Goal: Communication & Community: Answer question/provide support

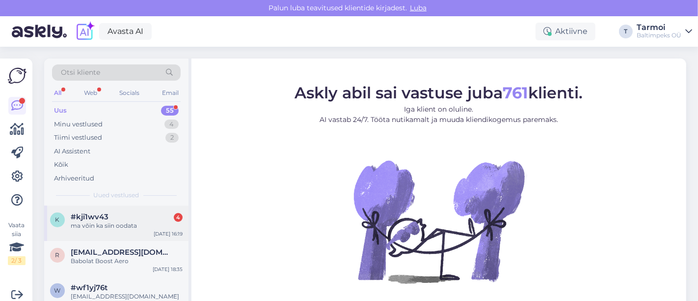
click at [83, 214] on span "#kji1wv43" at bounding box center [90, 216] width 38 height 9
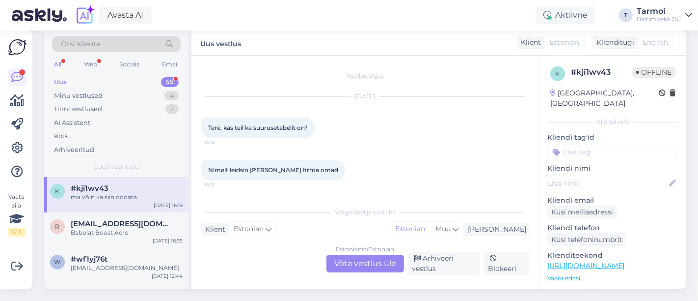
scroll to position [91, 0]
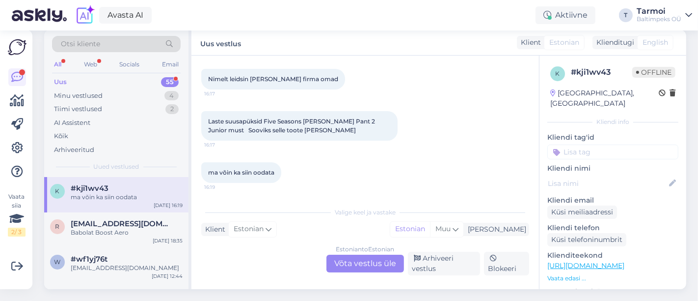
click at [540, 89] on div "k # kji1wv43 Offline Estonia, Tallinn Kliendi info Kliendi tag'id Kliendi nimi …" at bounding box center [613, 263] width 147 height 417
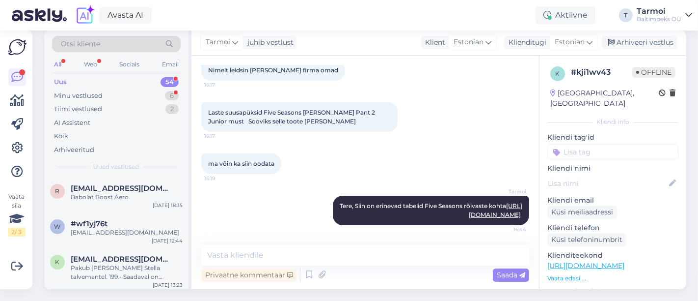
scroll to position [161, 0]
click at [287, 213] on div "Tarmoi Tere, Siin on erinevad tabelid Five Seasons rõivaste kohta https://www.g…" at bounding box center [365, 210] width 328 height 51
click at [277, 247] on textarea at bounding box center [365, 255] width 328 height 21
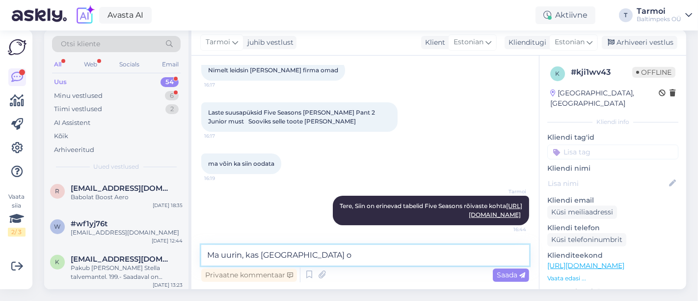
type textarea "Ma uurin, kas laos on"
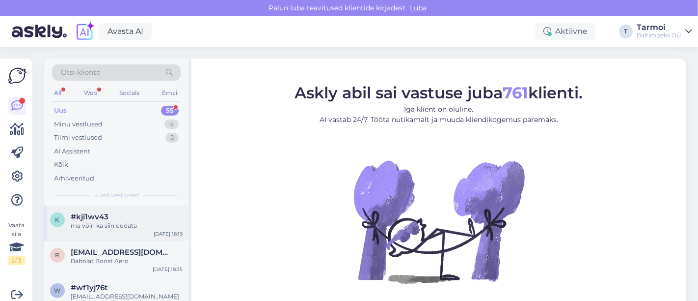
click at [98, 223] on div "ma võin ka siin oodata" at bounding box center [127, 225] width 112 height 9
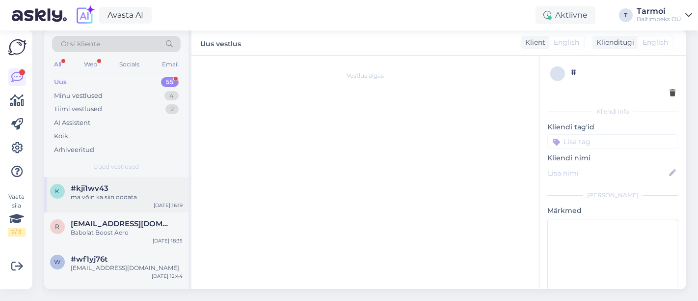
scroll to position [91, 0]
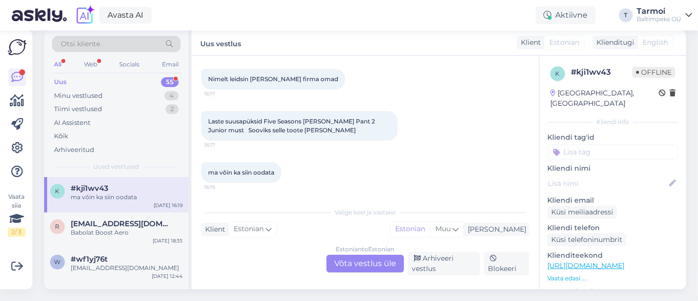
click at [376, 254] on div "Estonian to Estonian Võta vestlus üle" at bounding box center [366, 263] width 78 height 18
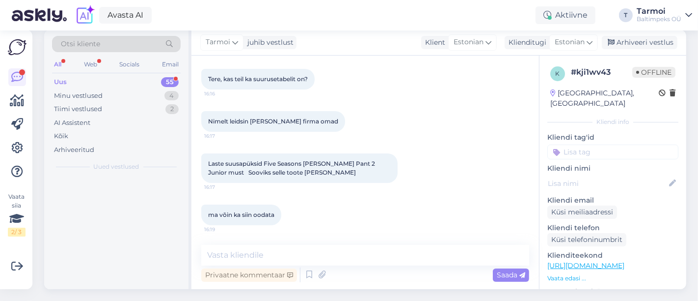
scroll to position [48, 0]
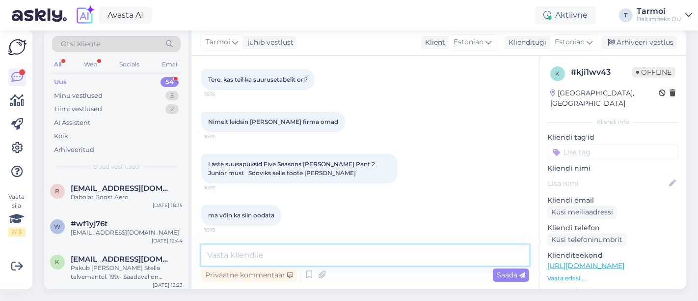
click at [289, 245] on textarea at bounding box center [365, 255] width 328 height 21
paste textarea "[URL][DOMAIN_NAME]"
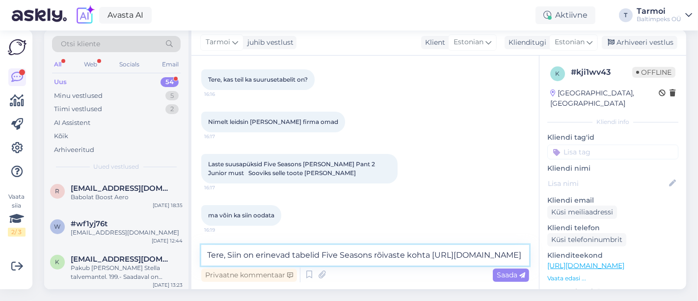
scroll to position [91, 0]
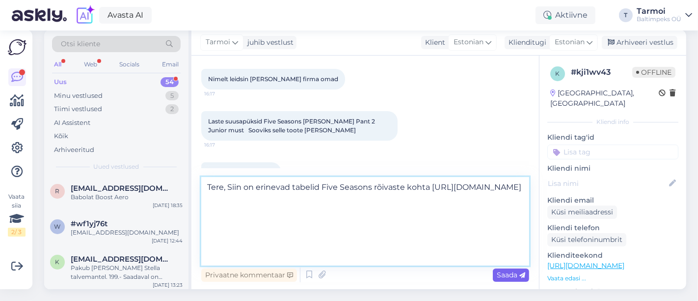
type textarea "Tere, Siin on erinevad tabelid Five Seasons rõivaste kohta [URL][DOMAIN_NAME]"
click at [515, 270] on span "Saada" at bounding box center [511, 274] width 28 height 9
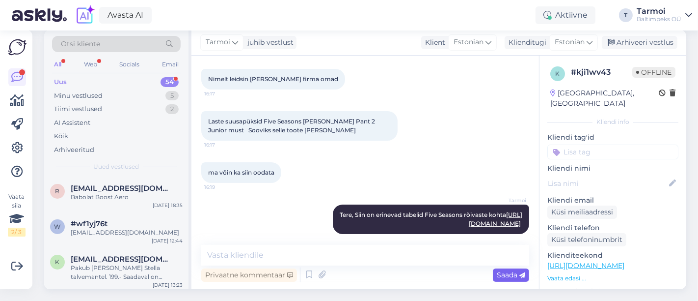
scroll to position [161, 0]
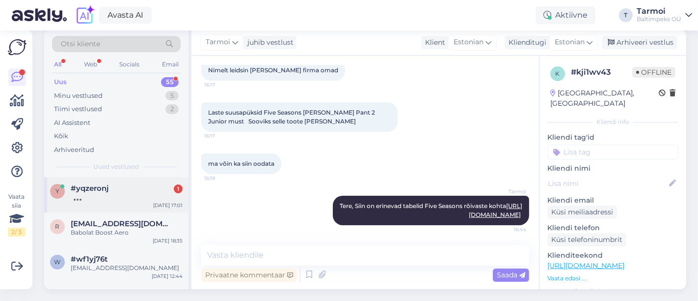
click at [87, 184] on span "#yqzeronj" at bounding box center [90, 188] width 38 height 9
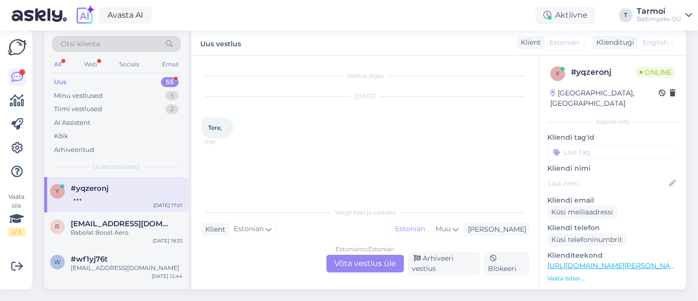
click at [346, 254] on div "Estonian to Estonian Võta vestlus üle" at bounding box center [366, 263] width 78 height 18
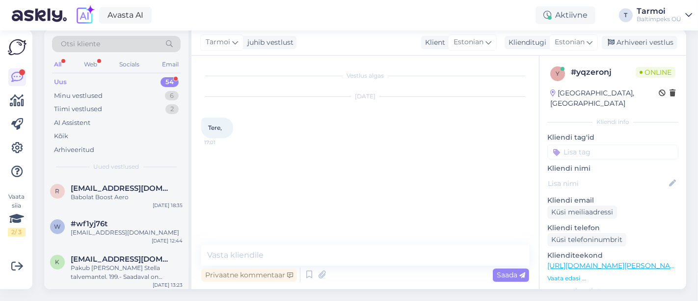
click at [348, 267] on div "Privaatne kommentaar Saada" at bounding box center [365, 274] width 328 height 19
click at [321, 253] on textarea at bounding box center [365, 255] width 328 height 21
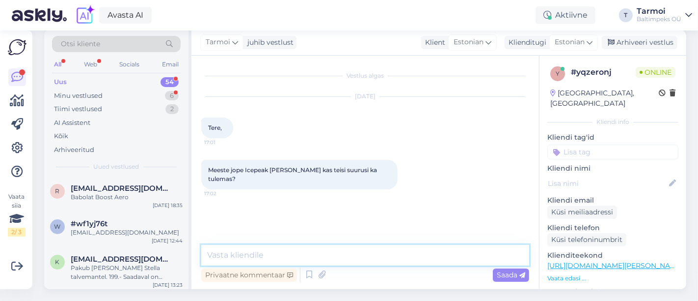
click at [304, 246] on textarea at bounding box center [365, 255] width 328 height 21
type textarea "Tere, Millist suurust soovite?"
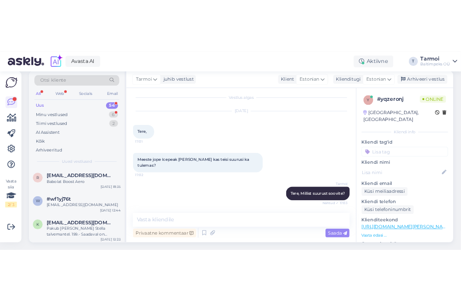
scroll to position [90, 0]
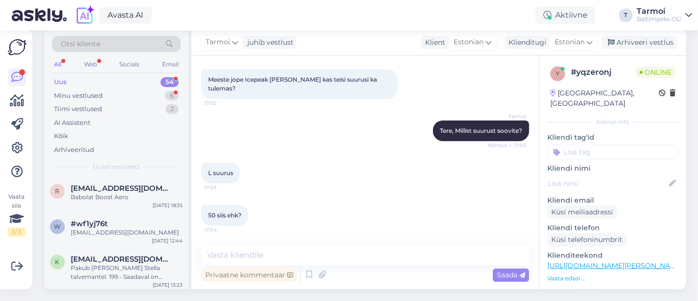
click at [353, 47] on div "Tarmoi juhib vestlust Klient [DEMOGRAPHIC_DATA] Klienditugi Estonian Arhiveeri …" at bounding box center [438, 43] width 495 height 26
click at [335, 152] on div "L suurus 17:03" at bounding box center [365, 173] width 328 height 42
drag, startPoint x: 320, startPoint y: 225, endPoint x: 305, endPoint y: 242, distance: 21.9
click at [305, 242] on div "Vestlus algas [DATE] Tere, 17:01 Meeste jope Icepeak [PERSON_NAME] kas teisi su…" at bounding box center [365, 171] width 348 height 233
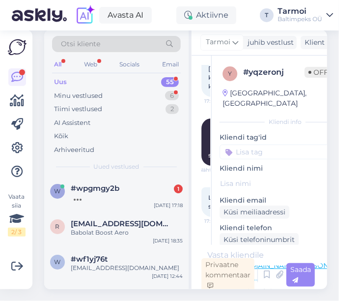
scroll to position [128, 0]
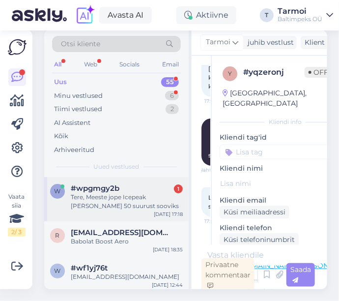
click at [95, 192] on div "Tere, Meeste jope Icepeak [PERSON_NAME] 50 suurust sooviks" at bounding box center [127, 201] width 112 height 18
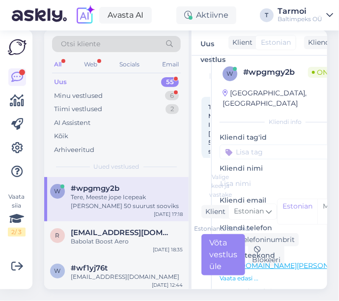
click at [140, 192] on div "Tere, Meeste jope Icepeak [PERSON_NAME] 50 suurust sooviks" at bounding box center [127, 201] width 112 height 18
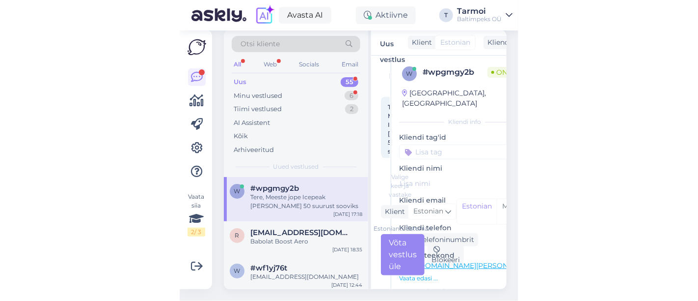
scroll to position [0, 0]
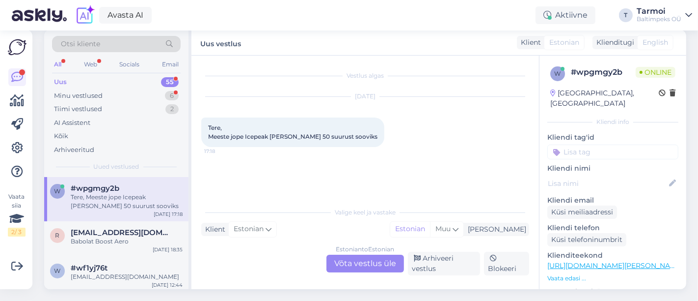
click at [363, 258] on div "Estonian to Estonian Võta vestlus üle" at bounding box center [366, 263] width 78 height 18
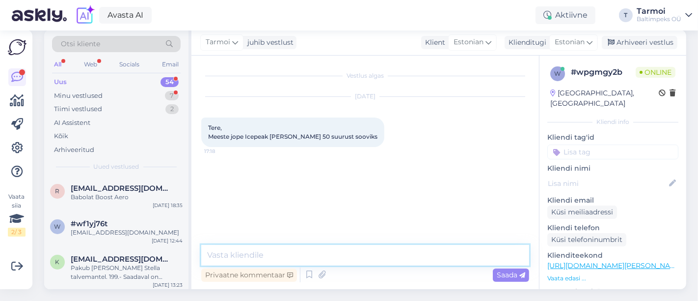
click at [277, 245] on textarea at bounding box center [365, 255] width 328 height 21
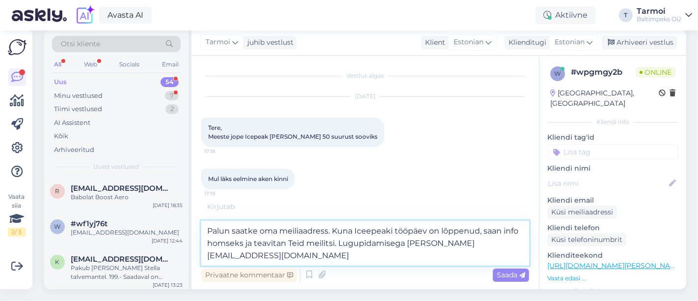
click at [365, 223] on textarea "Palun saatke oma meiliaadress. Kuna Iceepeaki tööpäev on lõppenud, saan info ho…" at bounding box center [365, 242] width 328 height 45
type textarea "Palun saatke oma meiliaadress. Kuna Icepeaki tööpäev on lõppenud, saan info hom…"
click at [341, 251] on textarea "Palun saatke oma meiliaadress. Kuna Icepeaki tööpäev on lõppenud, saan info hom…" at bounding box center [365, 242] width 328 height 45
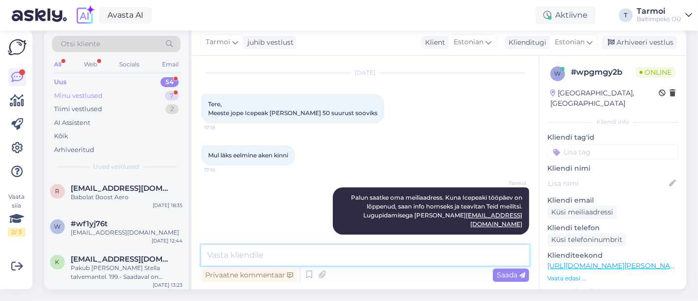
scroll to position [66, 0]
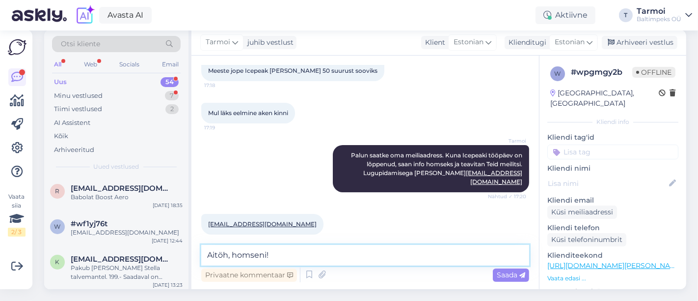
click at [221, 246] on textarea "Aitöh, homseni!" at bounding box center [365, 255] width 328 height 21
type textarea "Aitäh, homseni!"
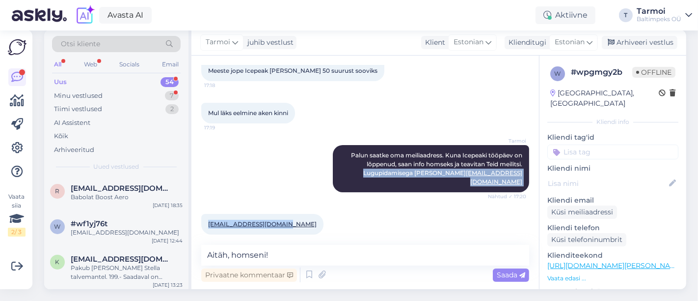
drag, startPoint x: 285, startPoint y: 207, endPoint x: 216, endPoint y: 181, distance: 73.8
click at [216, 181] on div "Vestlus algas [DATE] Tere, Meeste jope Icepeak [PERSON_NAME] 50 suurust sooviks…" at bounding box center [369, 150] width 337 height 170
copy div "Lugupidamisega [PERSON_NAME] [EMAIL_ADDRESS][DOMAIN_NAME] Nähtud ✓ 17:20 [EMAIL…"
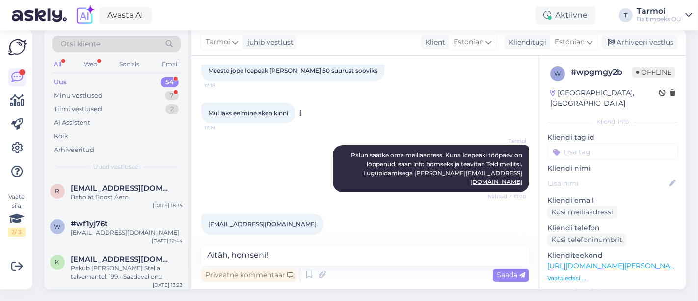
drag, startPoint x: 274, startPoint y: 100, endPoint x: 272, endPoint y: 109, distance: 10.0
click at [272, 109] on div "Mul läks eelmine aken kinni 17:19" at bounding box center [248, 113] width 94 height 21
drag, startPoint x: 259, startPoint y: 153, endPoint x: 257, endPoint y: 162, distance: 8.6
click at [257, 162] on div "Tarmoi Palun saatke oma meiliaadress. Kuna Icepeaki tööpäev on lõppenud, saan i…" at bounding box center [365, 168] width 328 height 69
drag, startPoint x: 307, startPoint y: 207, endPoint x: 288, endPoint y: 208, distance: 18.7
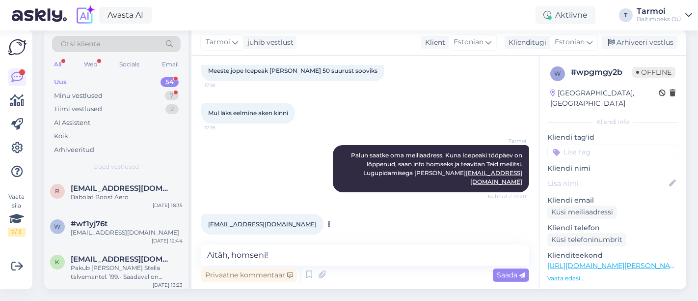
click at [288, 208] on div "[EMAIL_ADDRESS][DOMAIN_NAME] 17:20" at bounding box center [365, 224] width 328 height 42
drag, startPoint x: 280, startPoint y: 204, endPoint x: 183, endPoint y: 217, distance: 98.0
drag, startPoint x: 204, startPoint y: 203, endPoint x: 286, endPoint y: 219, distance: 83.7
click at [286, 219] on div "[EMAIL_ADDRESS][DOMAIN_NAME] 17:20" at bounding box center [365, 224] width 328 height 42
click at [498, 270] on span "Saada" at bounding box center [511, 274] width 28 height 9
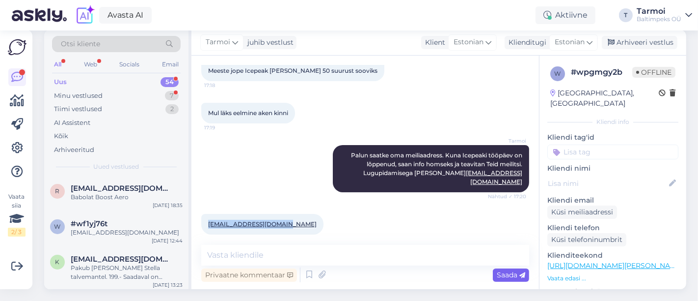
scroll to position [108, 0]
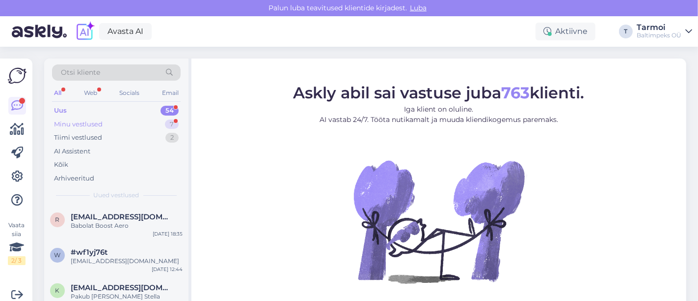
click at [86, 129] on div "Minu vestlused 7" at bounding box center [116, 124] width 129 height 14
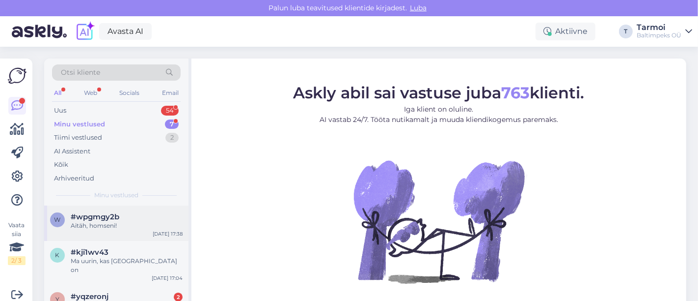
click at [91, 221] on div "Aitäh, homseni!" at bounding box center [127, 225] width 112 height 9
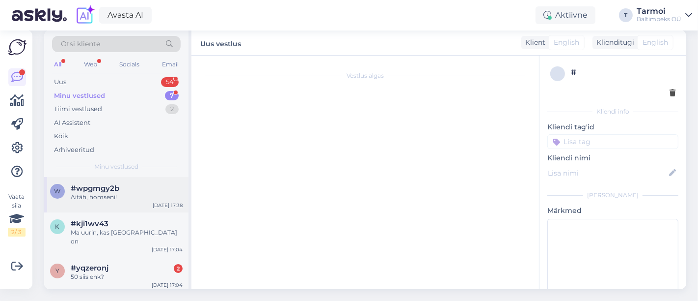
scroll to position [108, 0]
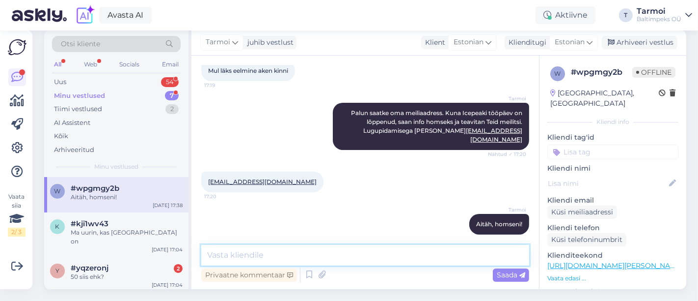
click at [269, 245] on textarea at bounding box center [365, 255] width 328 height 21
click at [250, 245] on textarea "Roheline ndickinson on olemas" at bounding box center [365, 255] width 328 height 21
click at [349, 245] on textarea "Roheline dickinson on olemas" at bounding box center [365, 255] width 328 height 21
click at [364, 253] on textarea "Roheline dickinson nr. 50 on olemas" at bounding box center [365, 255] width 328 height 21
paste textarea "https://www.popsport.ee/jope-icepeak-dickinson-roheline"
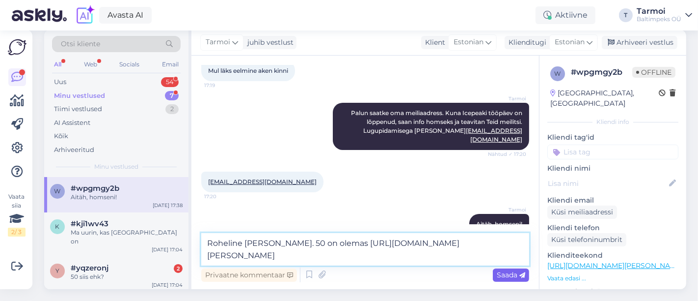
type textarea "Roheline dickinson nr. 50 on olemas https://www.popsport.ee/jope-icepeak-dickin…"
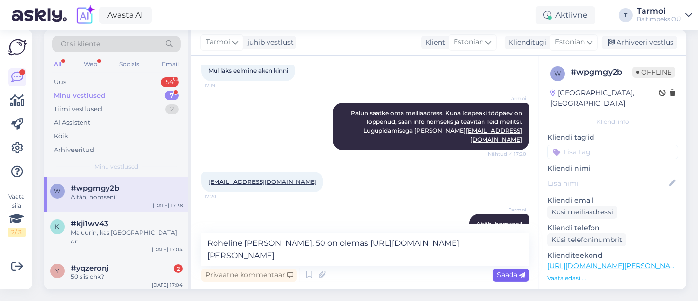
click at [508, 268] on div "Saada" at bounding box center [511, 274] width 36 height 13
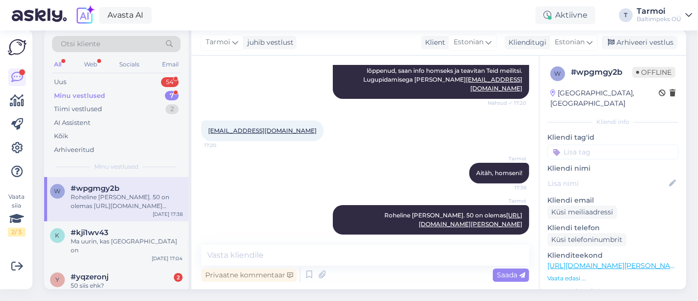
scroll to position [36, 1]
